Goal: Information Seeking & Learning: Find specific fact

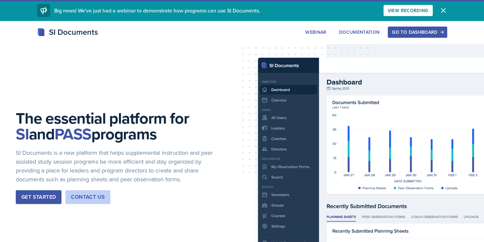
click at [399, 33] on div "Go to Dashboard" at bounding box center [417, 32] width 51 height 5
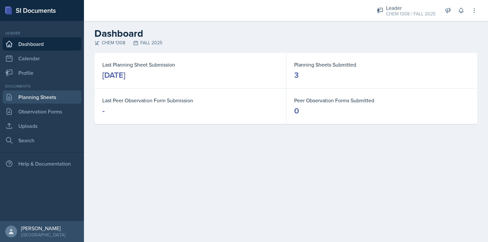
click at [51, 97] on link "Planning Sheets" at bounding box center [42, 97] width 79 height 13
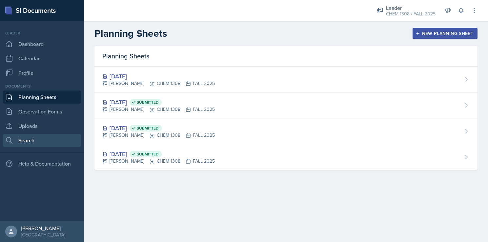
click at [37, 138] on link "Search" at bounding box center [42, 140] width 79 height 13
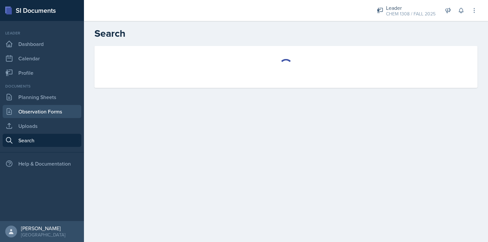
select select "all"
select select "1"
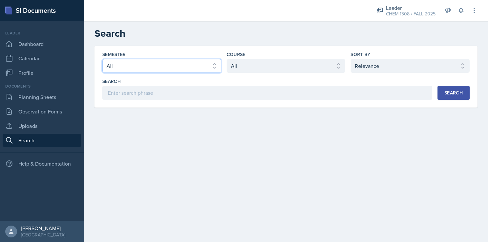
click at [171, 65] on select "Select semester All FALL 2025 Summer II 2025 Summer I 2025 Spring 2025 Fall 202…" at bounding box center [161, 66] width 119 height 14
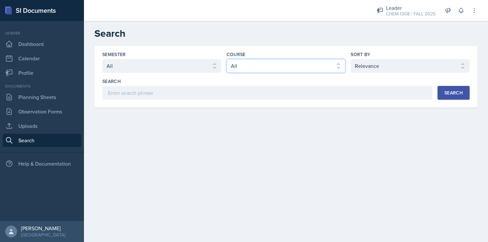
click at [251, 63] on select "Select course All ACC 2301 ART 1301 ART 1302 ART 1310 BIOL 1301 BIOL 1302 BIOL …" at bounding box center [286, 66] width 119 height 14
select select "efb22956-41c7-4178-bc44-15f757e855df"
click at [227, 59] on select "Select course All ACC 2301 ART 1301 ART 1302 ART 1310 BIOL 1301 BIOL 1302 BIOL …" at bounding box center [286, 66] width 119 height 14
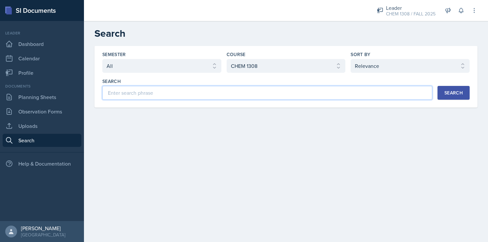
click at [309, 95] on input at bounding box center [267, 93] width 330 height 14
type input "Exam 1"
click at [452, 90] on div "Search" at bounding box center [454, 92] width 18 height 5
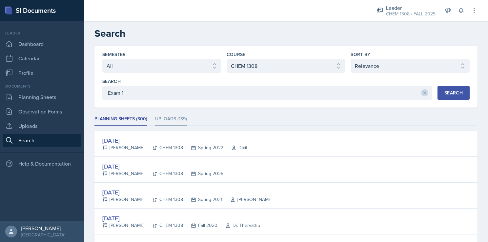
click at [164, 119] on li "Uploads (139)" at bounding box center [171, 119] width 32 height 13
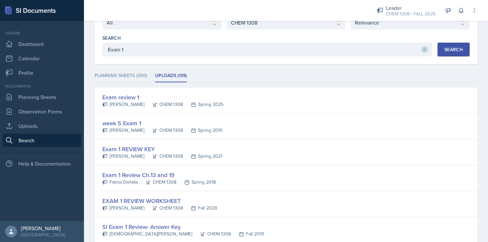
scroll to position [49, 0]
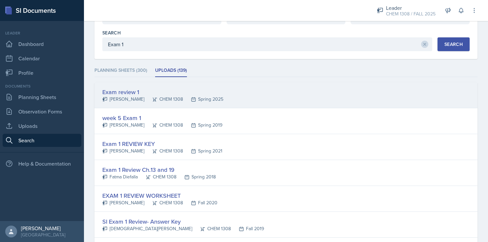
click at [138, 91] on div "Exam review 1" at bounding box center [162, 92] width 121 height 9
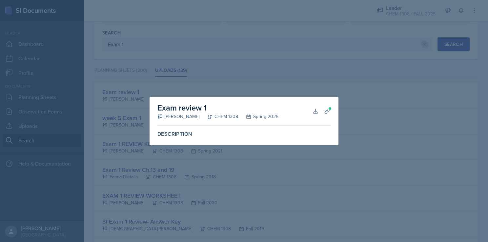
click at [225, 81] on div at bounding box center [244, 121] width 488 height 242
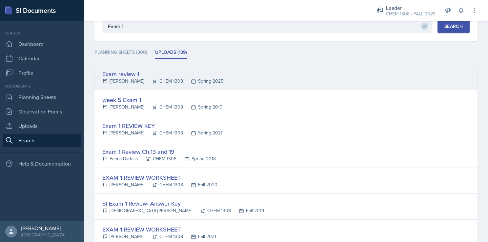
scroll to position [67, 0]
click at [129, 71] on div "Exam review 1" at bounding box center [162, 73] width 121 height 9
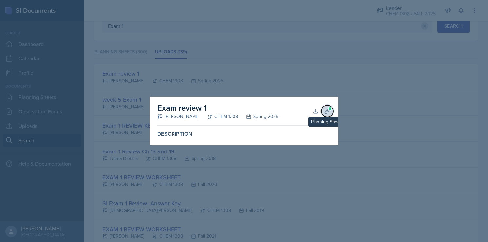
click at [328, 112] on icon at bounding box center [327, 111] width 7 height 7
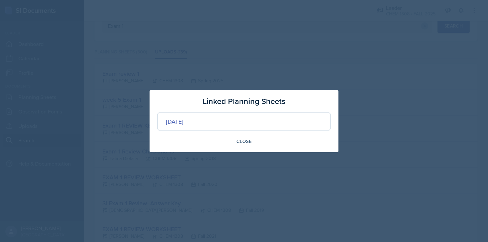
click at [184, 121] on div "[DATE]" at bounding box center [174, 121] width 17 height 9
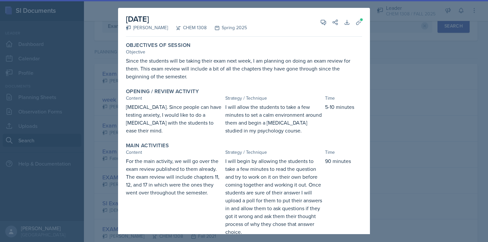
scroll to position [85, 0]
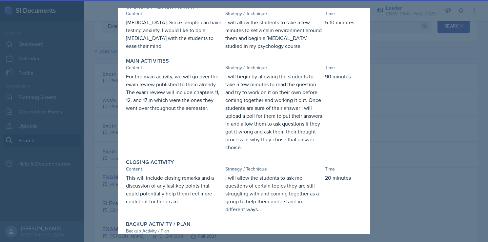
click at [404, 95] on div at bounding box center [244, 121] width 488 height 242
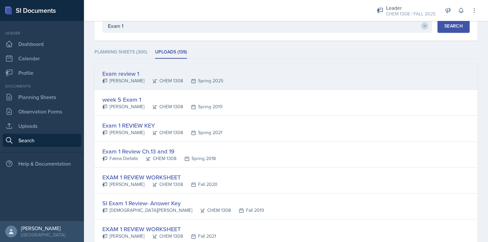
click at [117, 74] on div "Exam review 1" at bounding box center [162, 73] width 121 height 9
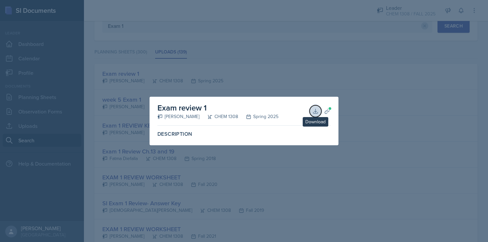
click at [316, 114] on icon at bounding box center [316, 111] width 7 height 7
click at [364, 154] on div at bounding box center [244, 121] width 488 height 242
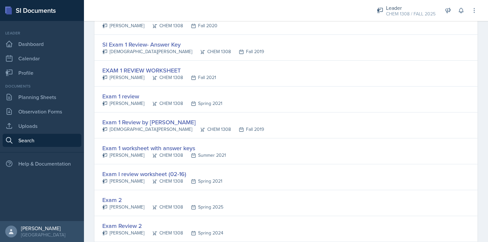
scroll to position [248, 0]
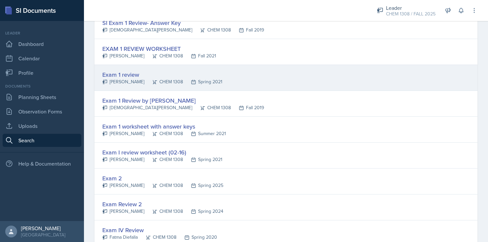
click at [122, 73] on div "Exam 1 review" at bounding box center [162, 74] width 120 height 9
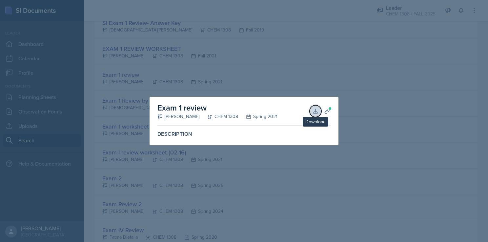
click at [316, 112] on icon at bounding box center [316, 111] width 4 height 4
click at [314, 78] on div at bounding box center [244, 121] width 488 height 242
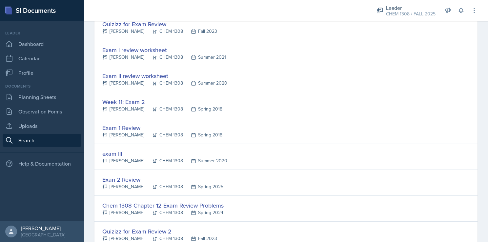
scroll to position [586, 0]
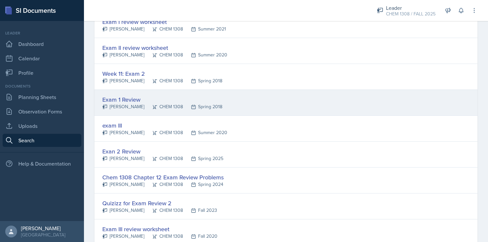
click at [121, 97] on div "Exam 1 Review" at bounding box center [162, 99] width 120 height 9
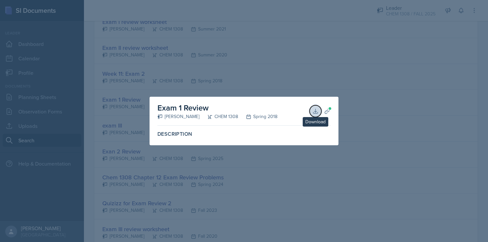
click at [317, 110] on icon at bounding box center [316, 111] width 7 height 7
